Goal: Check status: Check status

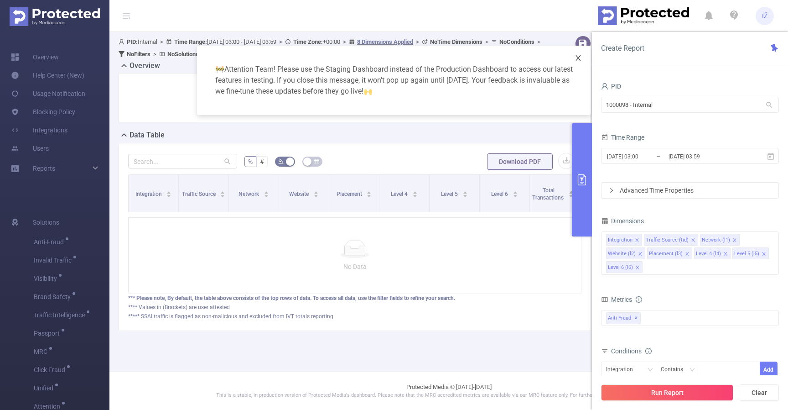
click at [576, 57] on icon "icon: close" at bounding box center [578, 57] width 7 height 7
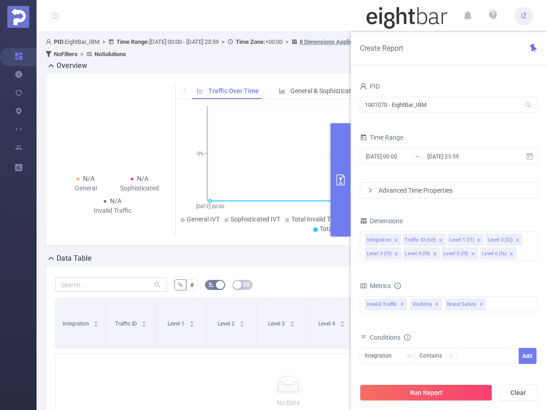
click at [303, 69] on div "Overview" at bounding box center [292, 66] width 492 height 13
click at [470, 391] on button "Run Report" at bounding box center [426, 392] width 132 height 16
click at [420, 104] on input "1001070 - EightBar_IBM" at bounding box center [449, 105] width 178 height 16
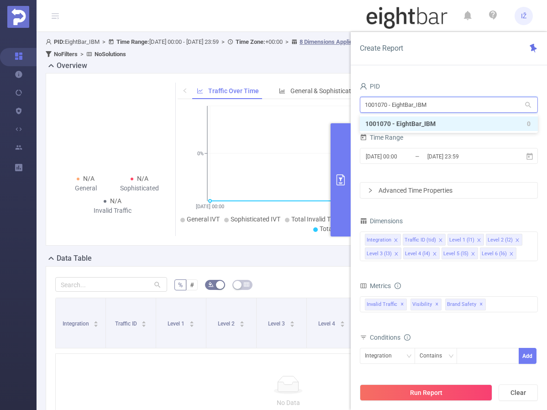
click at [420, 104] on input "1001070 - EightBar_IBM" at bounding box center [449, 105] width 178 height 16
type input "demo"
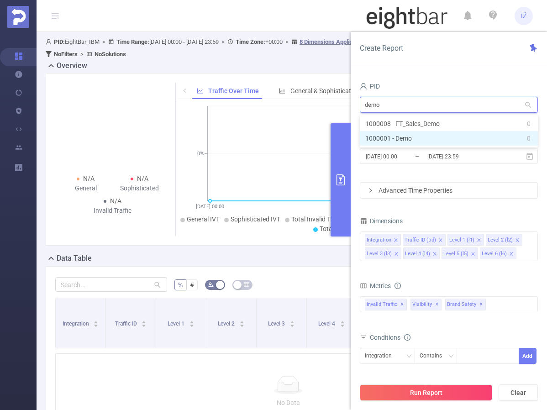
click at [447, 141] on li "1000001 - Demo 0" at bounding box center [449, 138] width 178 height 15
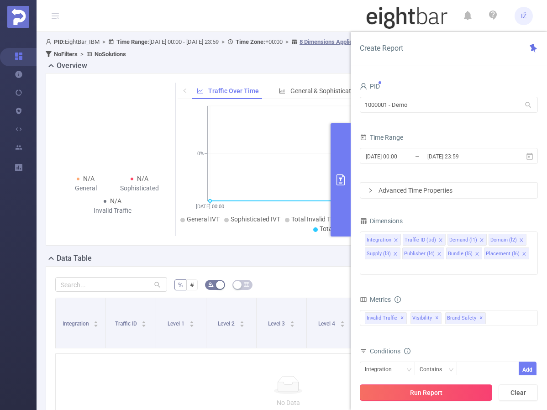
click at [444, 388] on button "Run Report" at bounding box center [426, 392] width 132 height 16
